Goal: Task Accomplishment & Management: Use online tool/utility

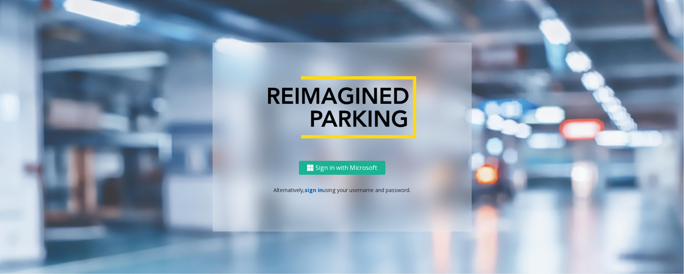
click at [306, 187] on link "sign in" at bounding box center [313, 189] width 18 height 7
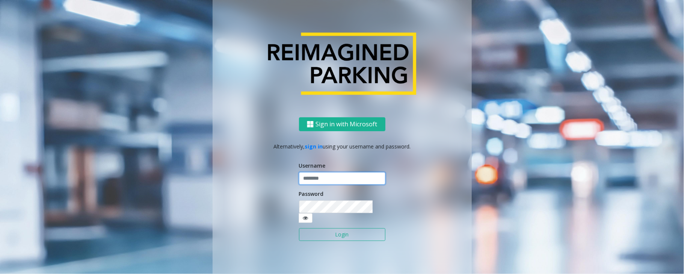
click at [337, 185] on input "text" at bounding box center [342, 178] width 86 height 13
type input "*******"
click at [340, 228] on button "Login" at bounding box center [342, 234] width 86 height 13
